Goal: Find specific page/section: Find specific page/section

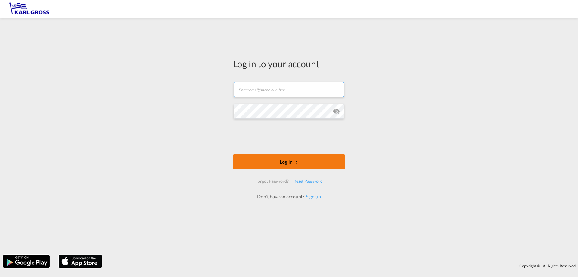
type input "[PERSON_NAME][EMAIL_ADDRESS][DOMAIN_NAME]"
click at [283, 156] on button "Log In" at bounding box center [289, 161] width 112 height 15
